Goal: Find contact information: Find contact information

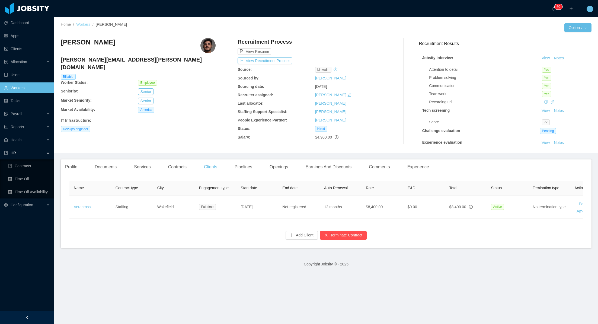
click at [84, 25] on link "Workers" at bounding box center [83, 24] width 14 height 4
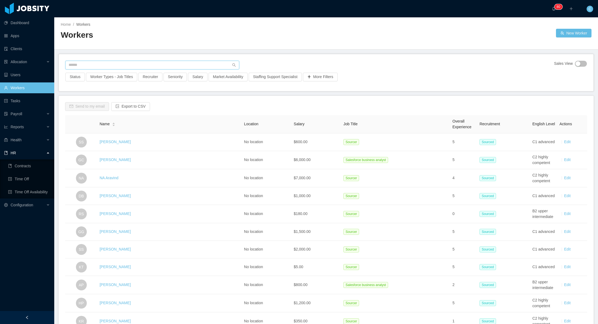
click at [98, 63] on input "text" at bounding box center [152, 65] width 174 height 9
type input "**********"
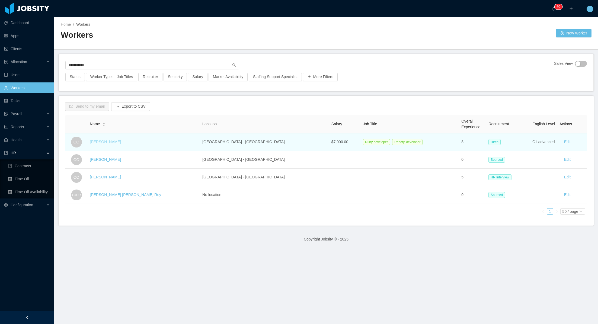
click at [107, 142] on link "[PERSON_NAME]" at bounding box center [105, 142] width 31 height 4
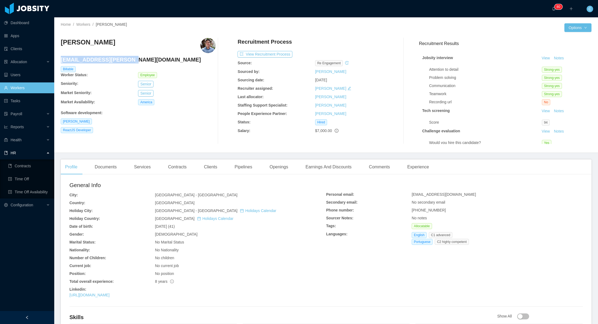
drag, startPoint x: 62, startPoint y: 61, endPoint x: 121, endPoint y: 61, distance: 59.7
click at [121, 61] on h4 "[EMAIL_ADDRESS][PERSON_NAME][DOMAIN_NAME]" at bounding box center [138, 60] width 155 height 8
copy h4 "[EMAIL_ADDRESS][PERSON_NAME][DOMAIN_NAME]"
